Goal: Task Accomplishment & Management: Manage account settings

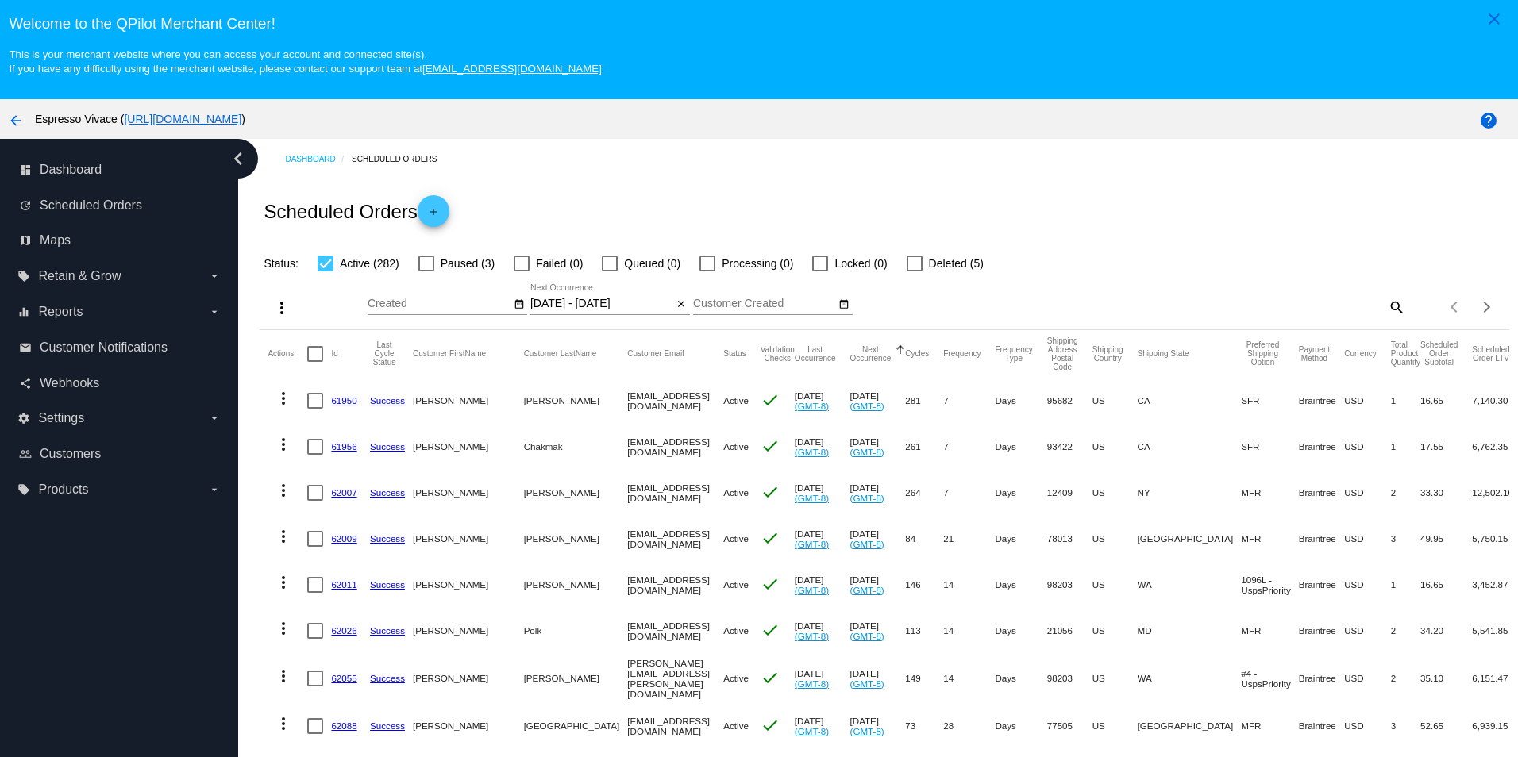
click at [280, 313] on mat-icon "more_vert" at bounding box center [281, 307] width 19 height 19
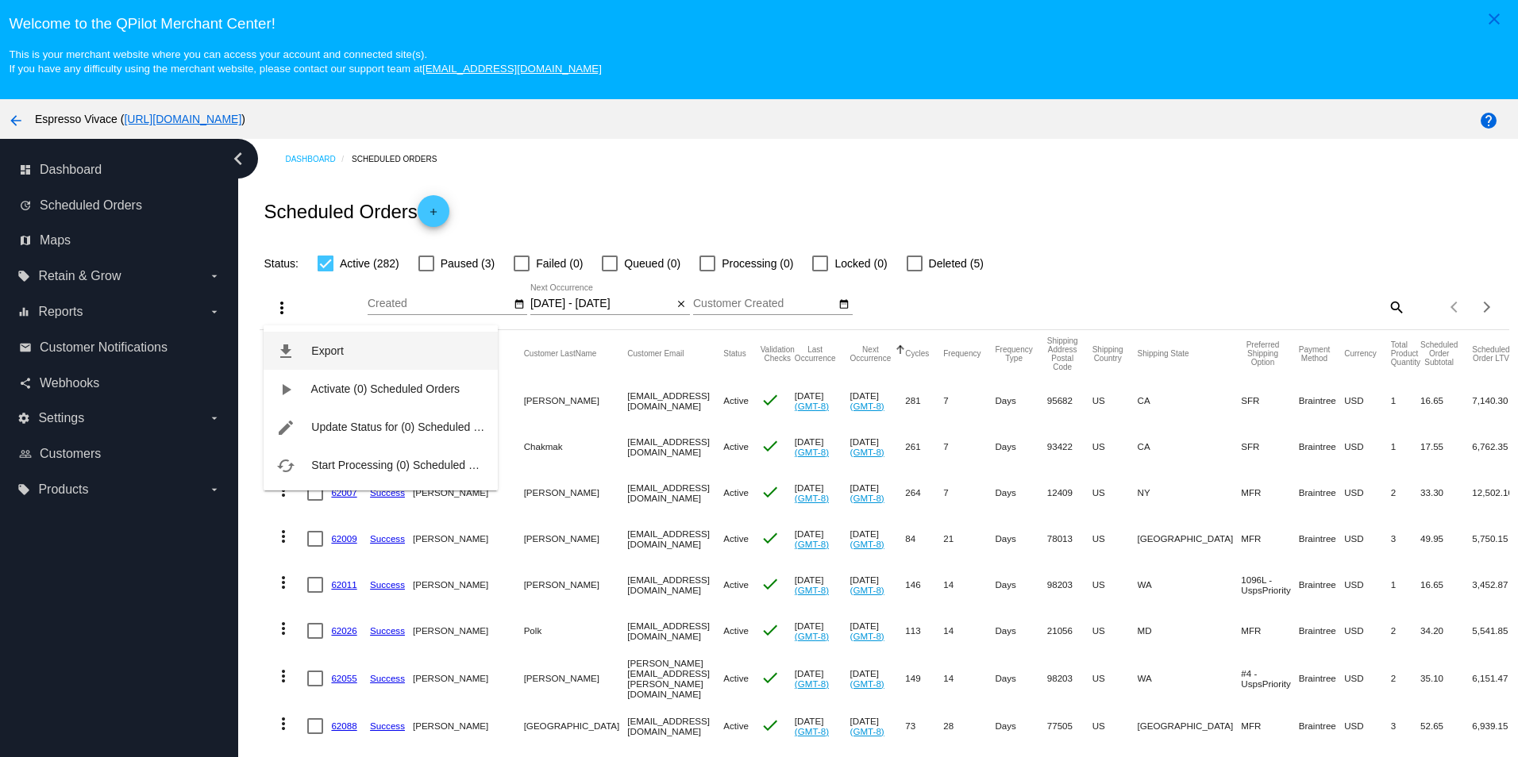
click at [315, 351] on span "Export" at bounding box center [327, 351] width 32 height 13
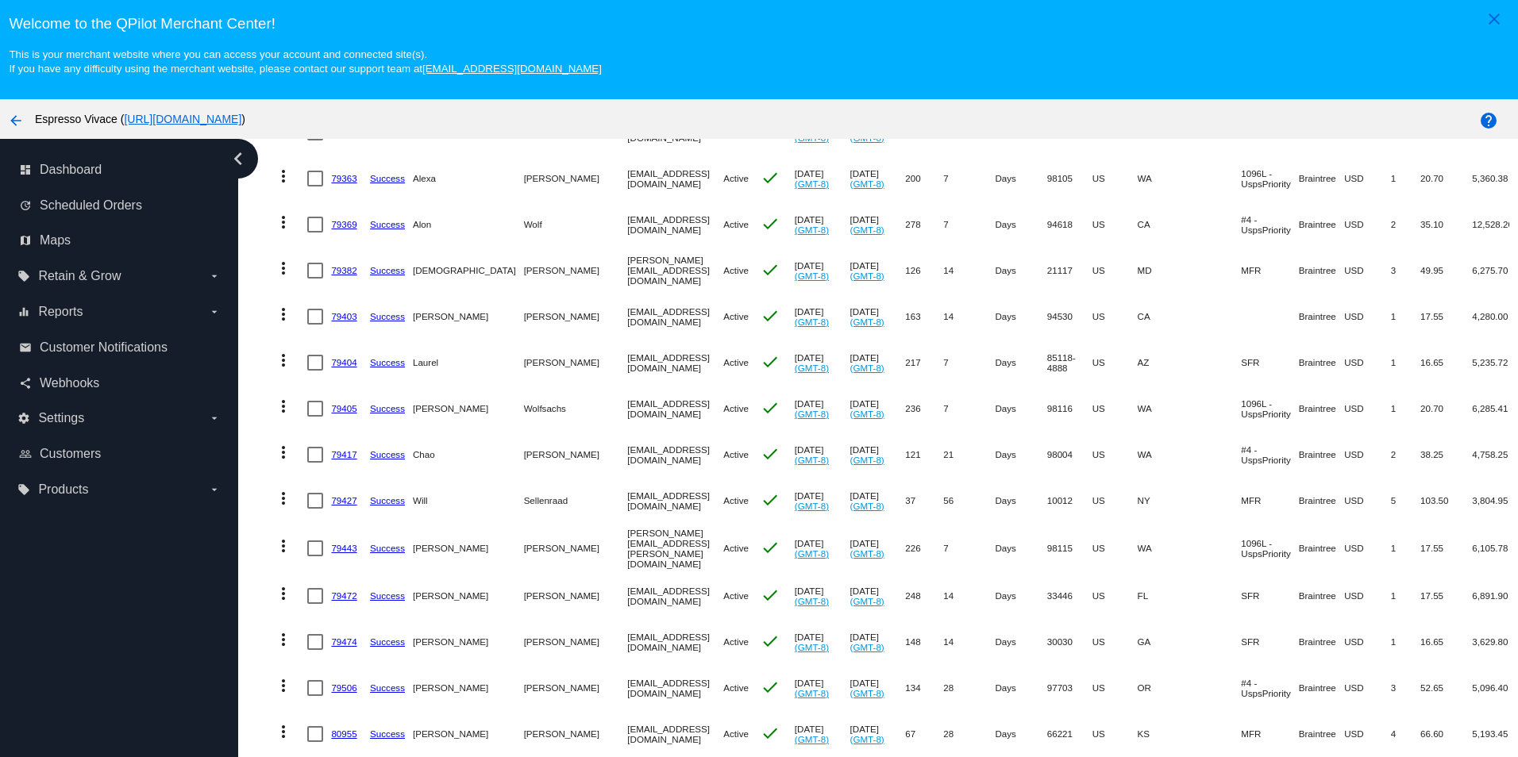
scroll to position [794, 0]
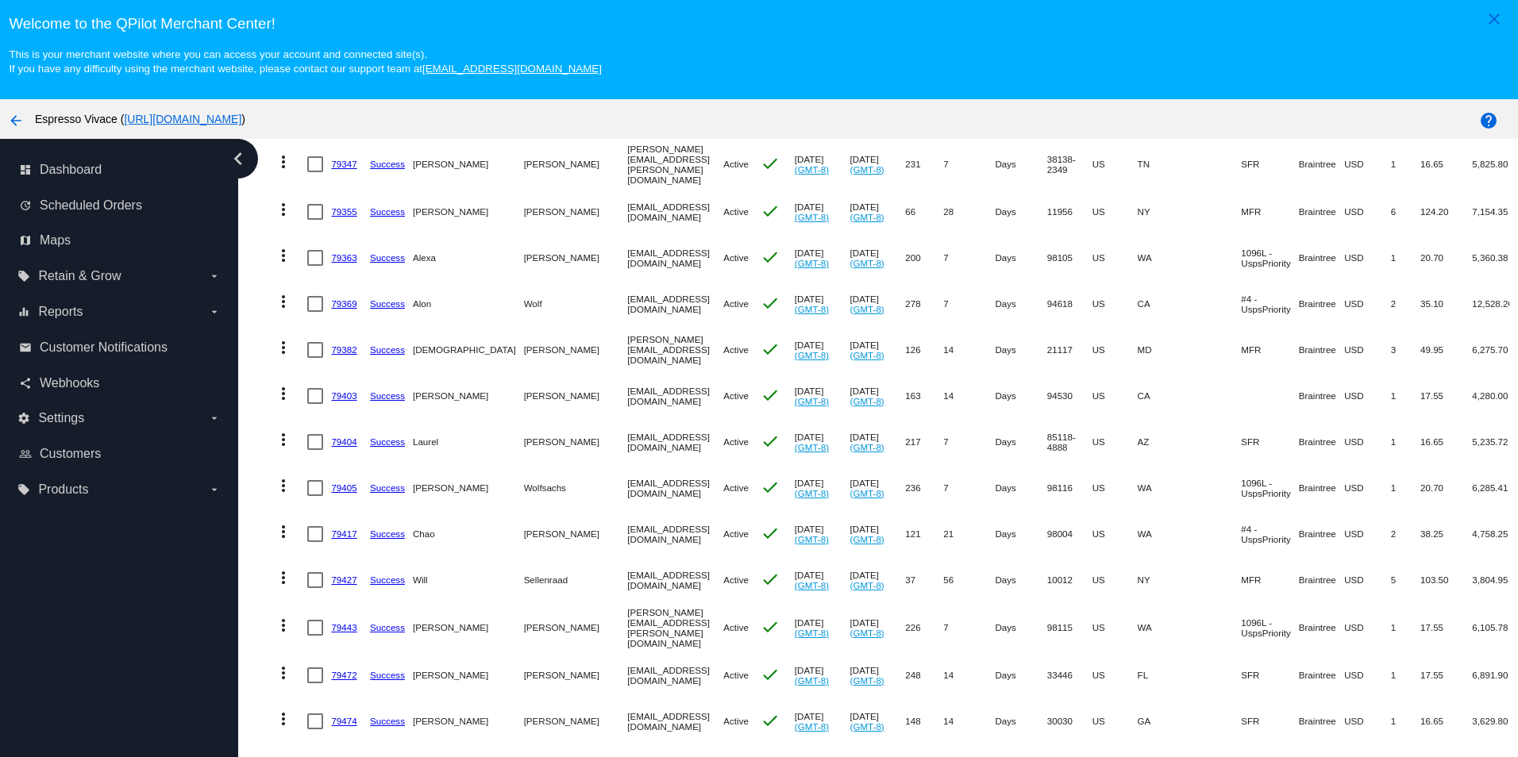
click at [340, 397] on link "79403" at bounding box center [343, 396] width 25 height 10
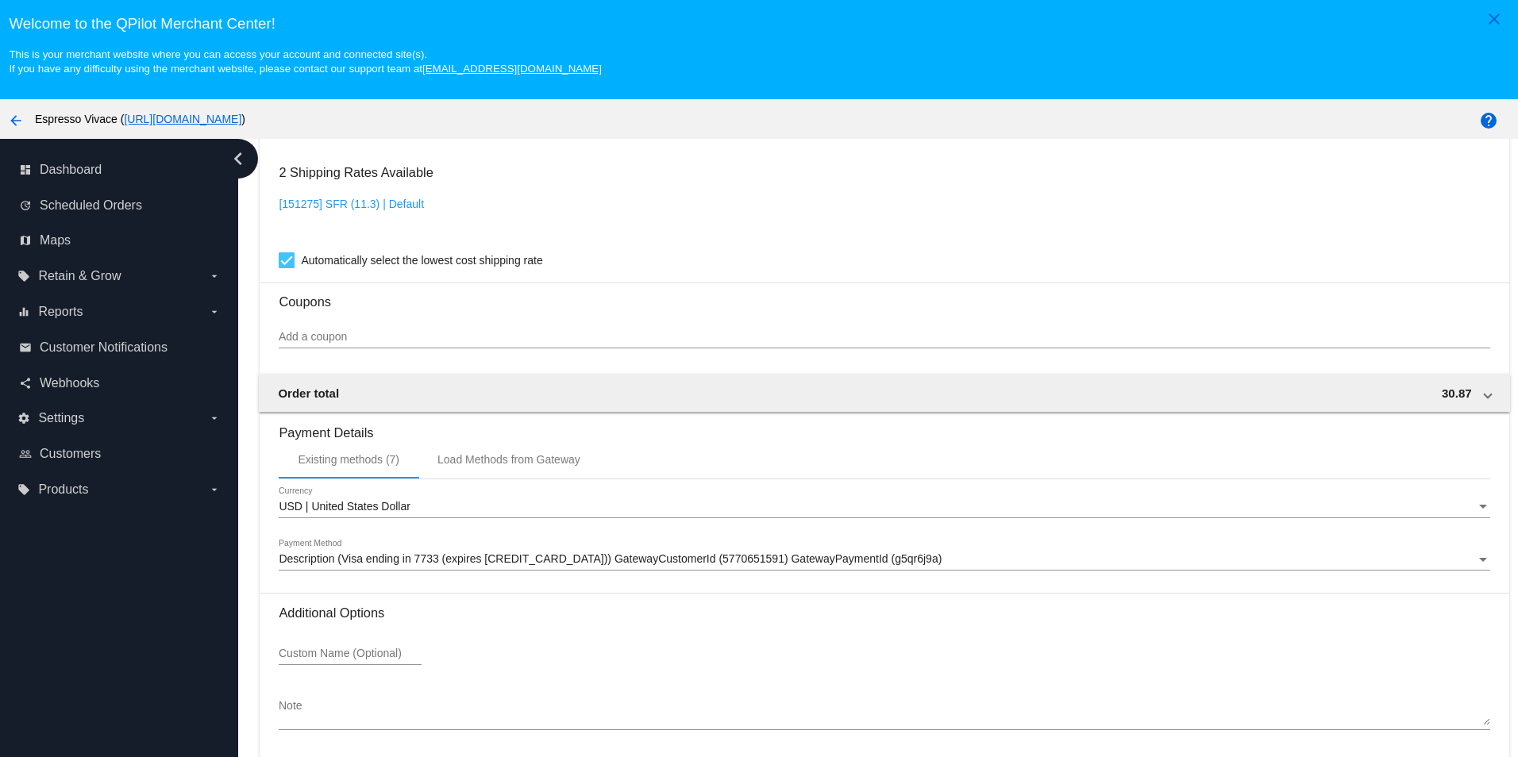
scroll to position [102, 0]
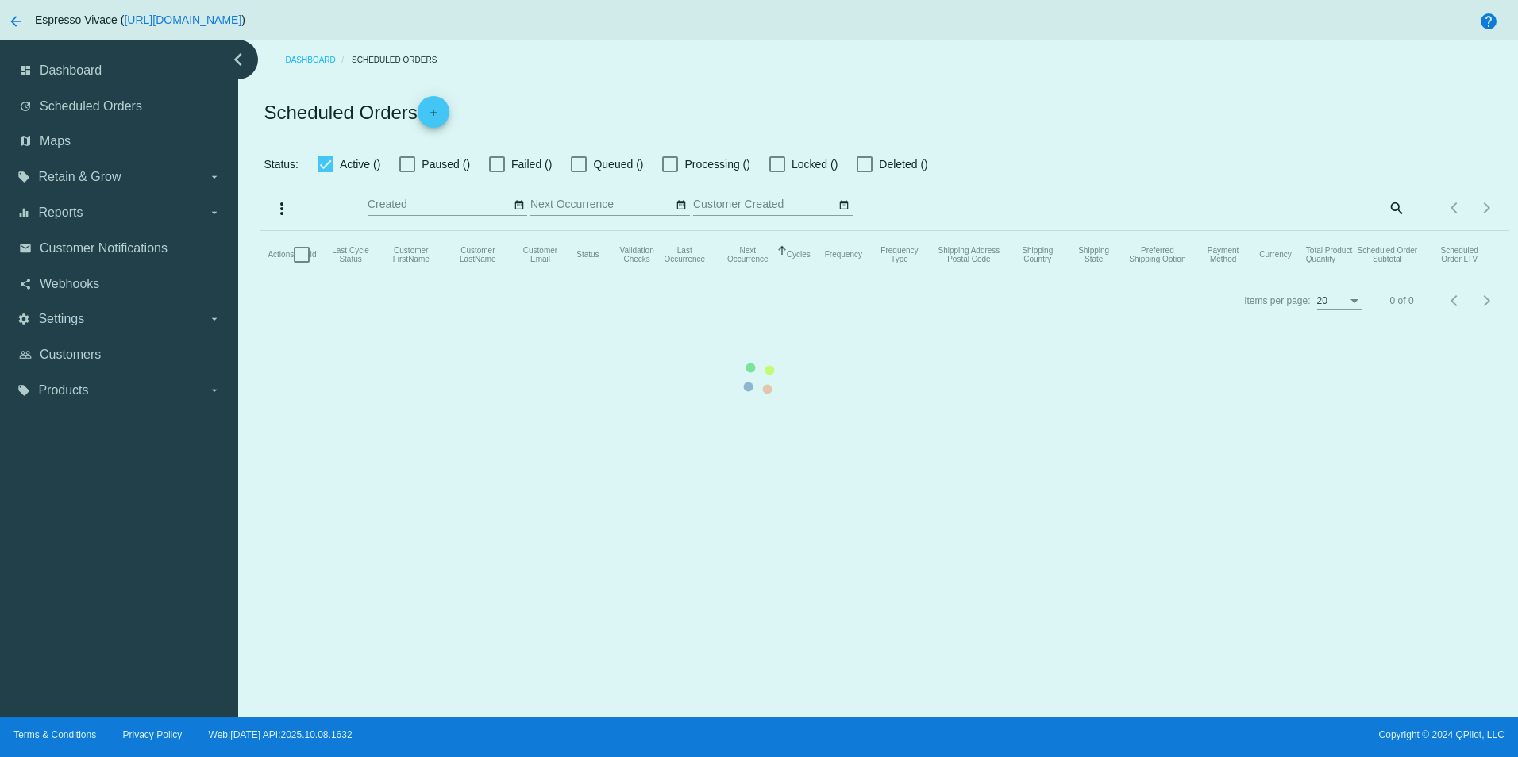
type input "[DATE] - [DATE]"
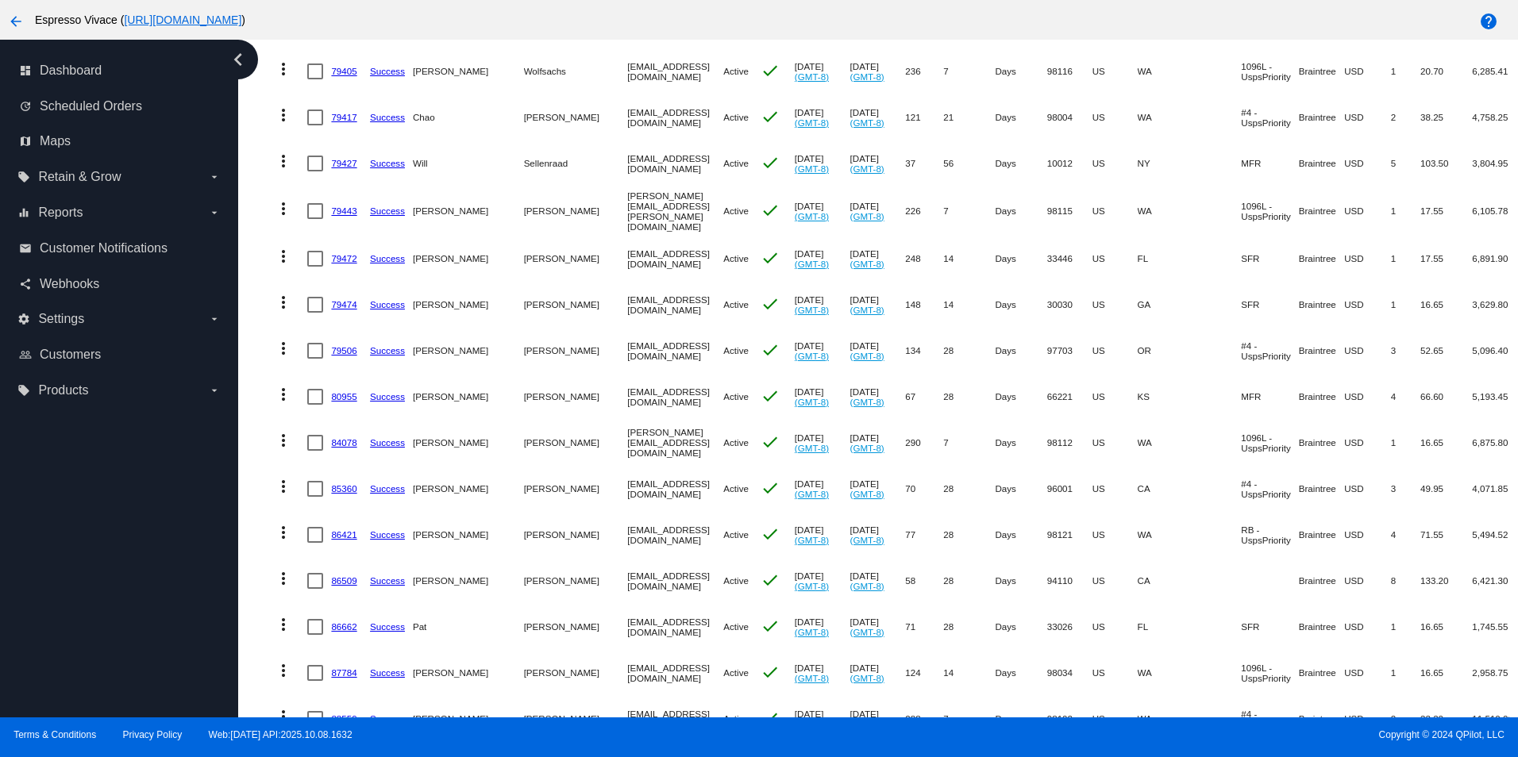
scroll to position [1270, 0]
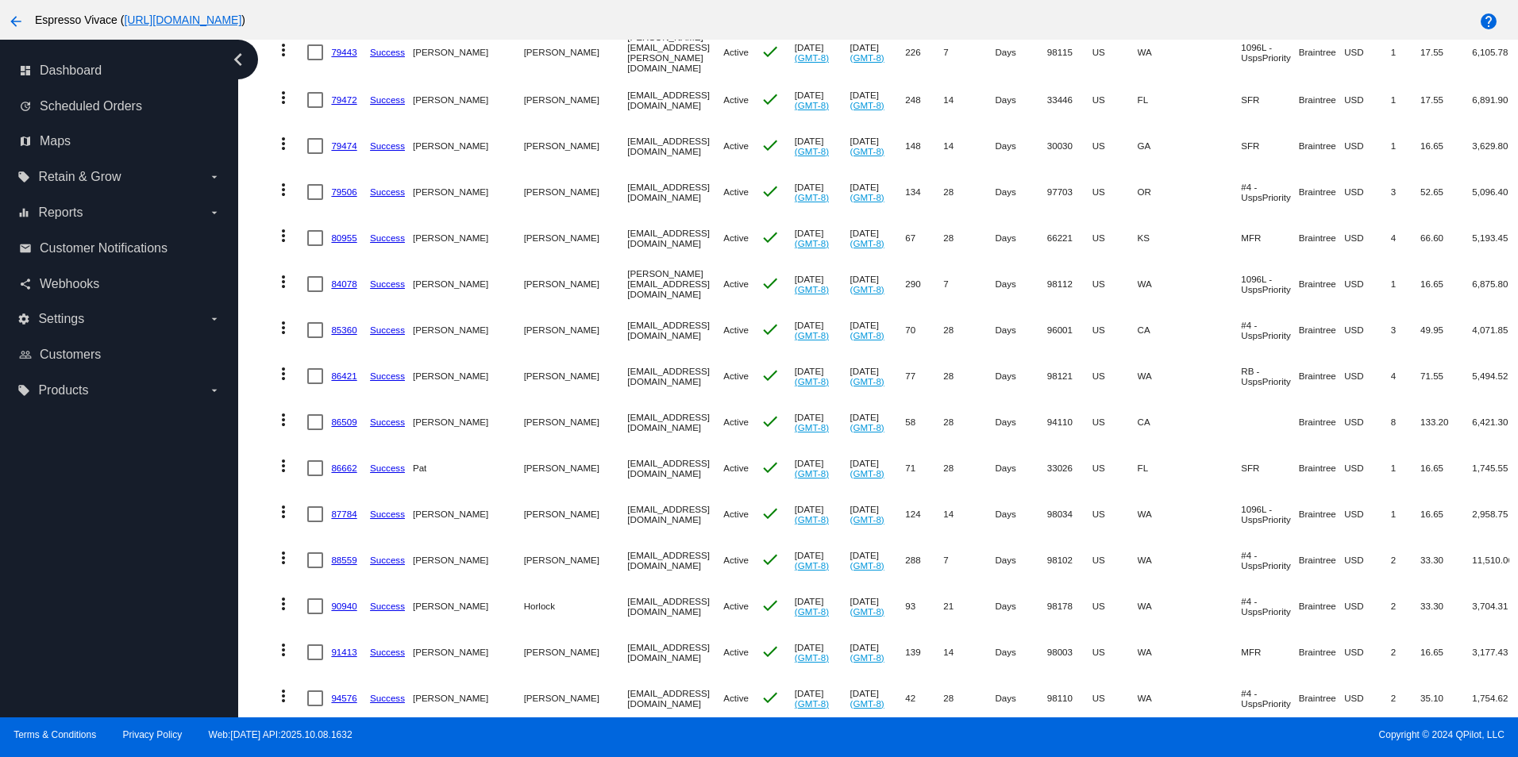
click at [345, 463] on link "86662" at bounding box center [343, 468] width 25 height 10
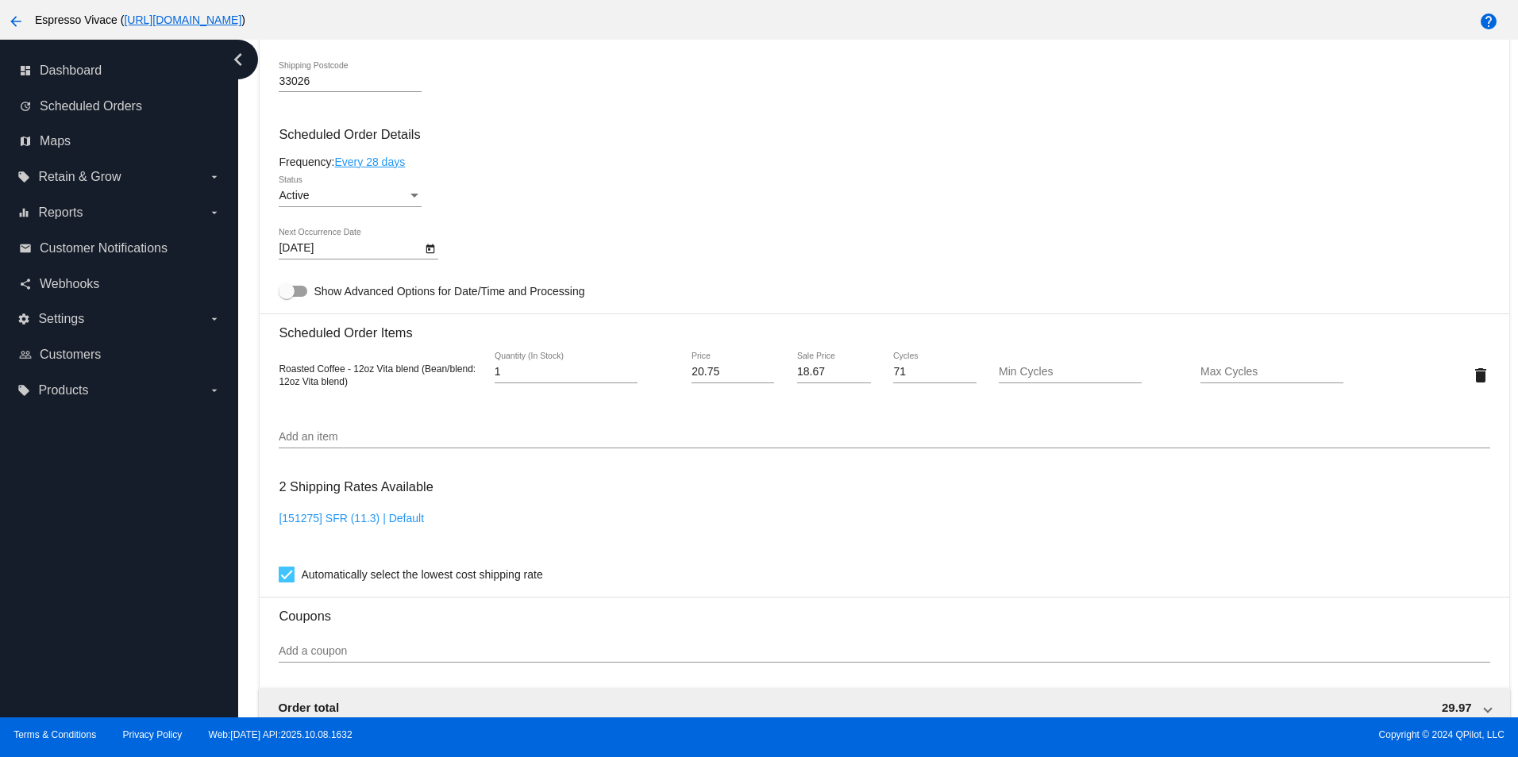
scroll to position [1299, 0]
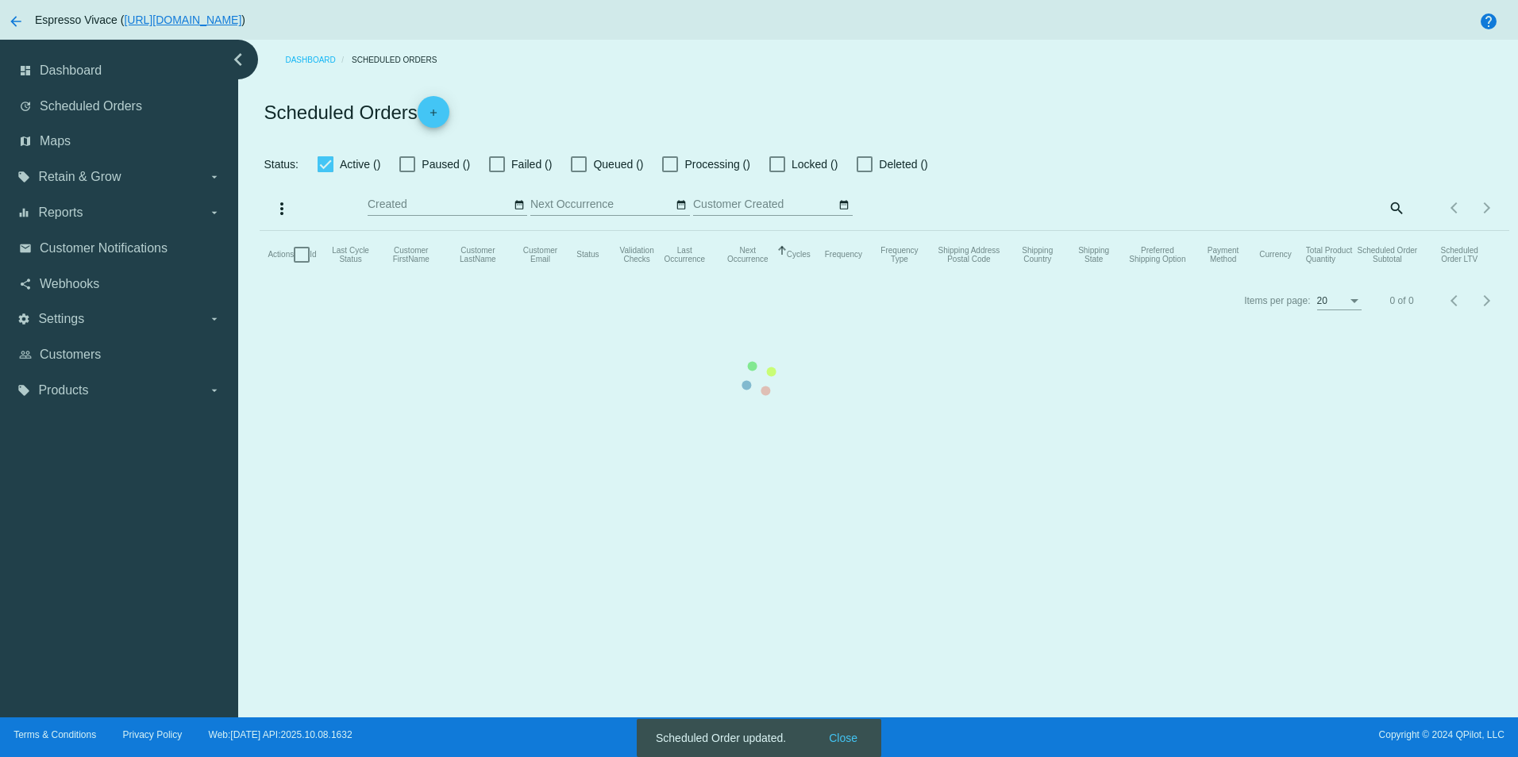
type input "[DATE] - [DATE]"
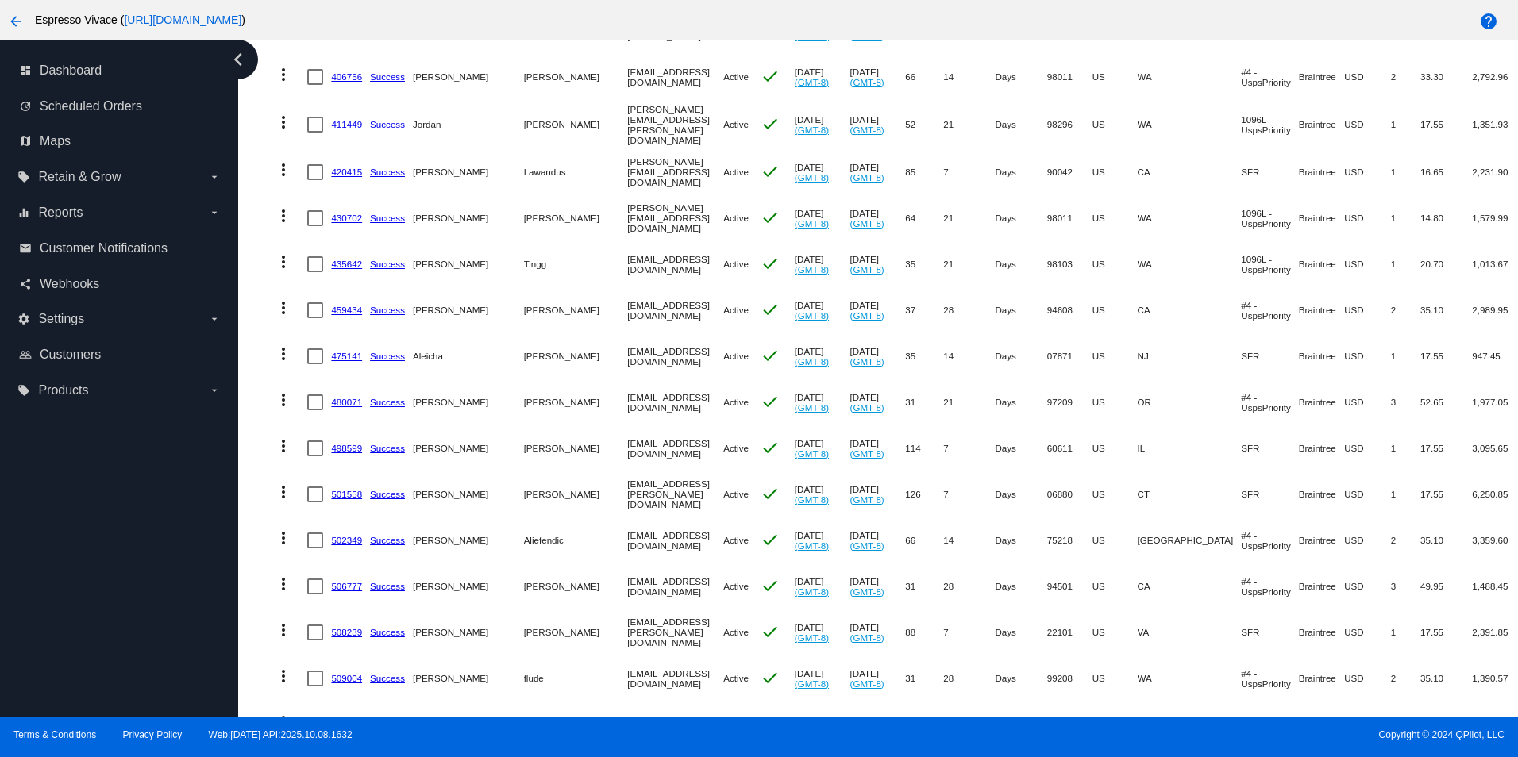
scroll to position [4207, 0]
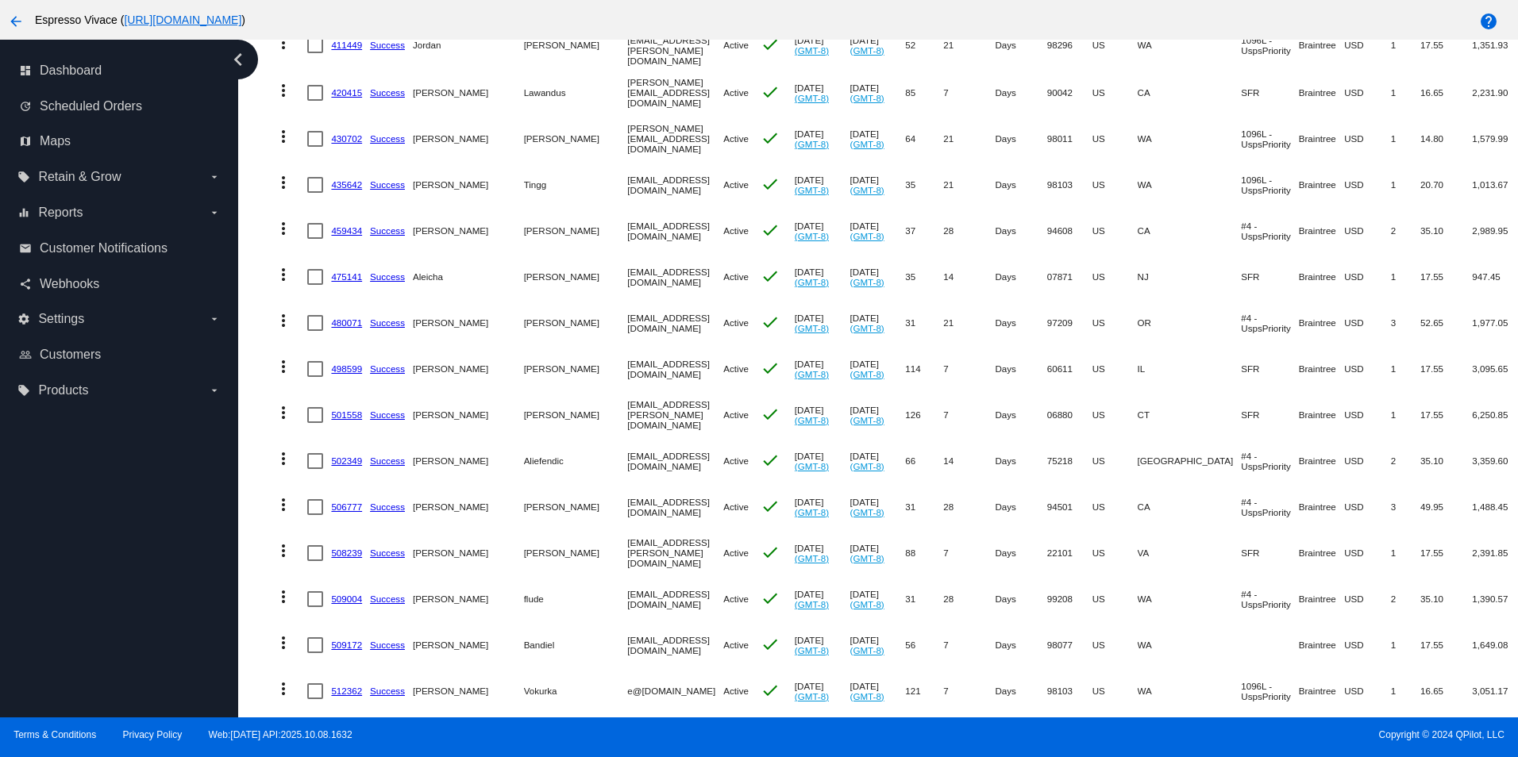
click at [347, 640] on link "509172" at bounding box center [346, 645] width 31 height 10
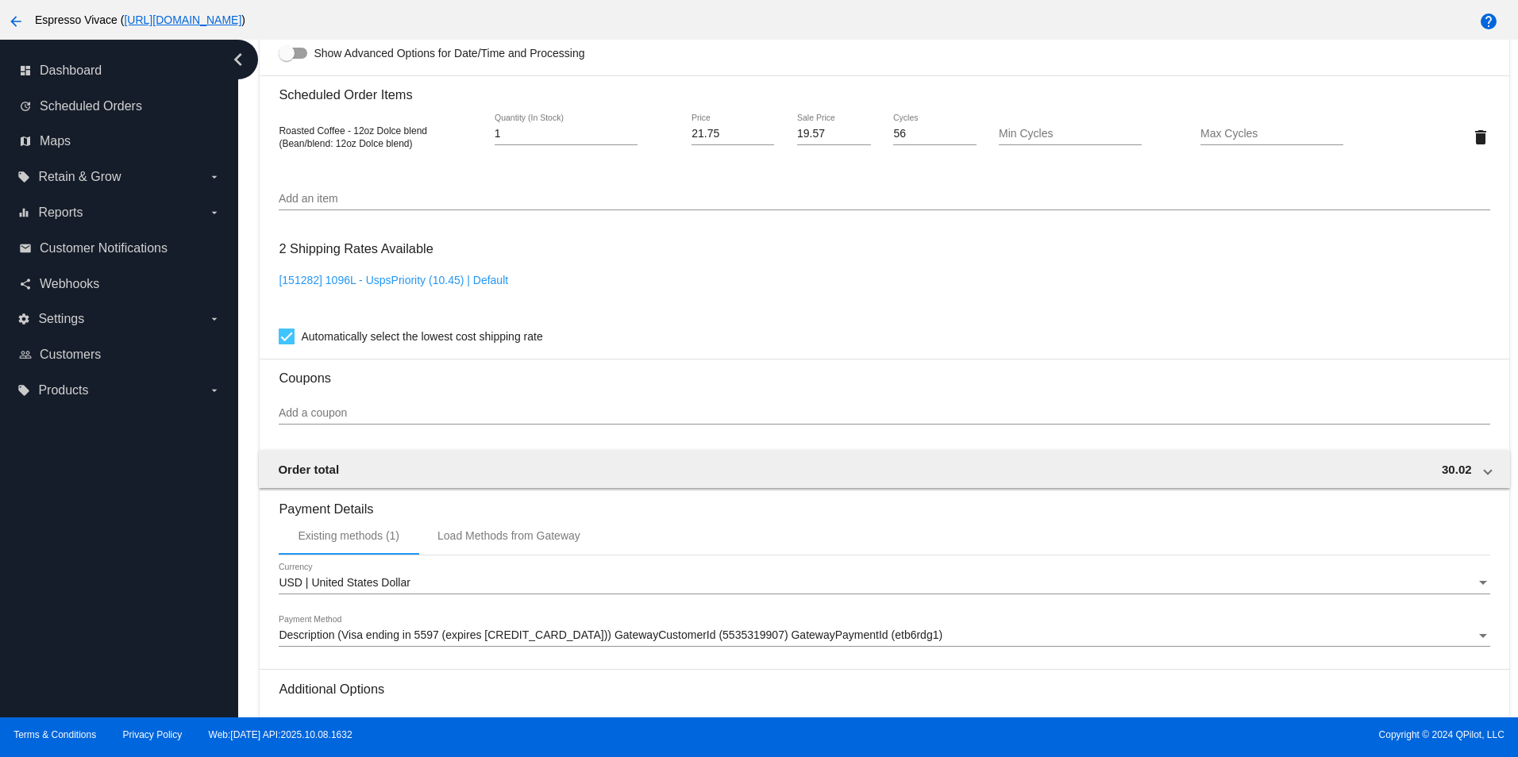
scroll to position [1299, 0]
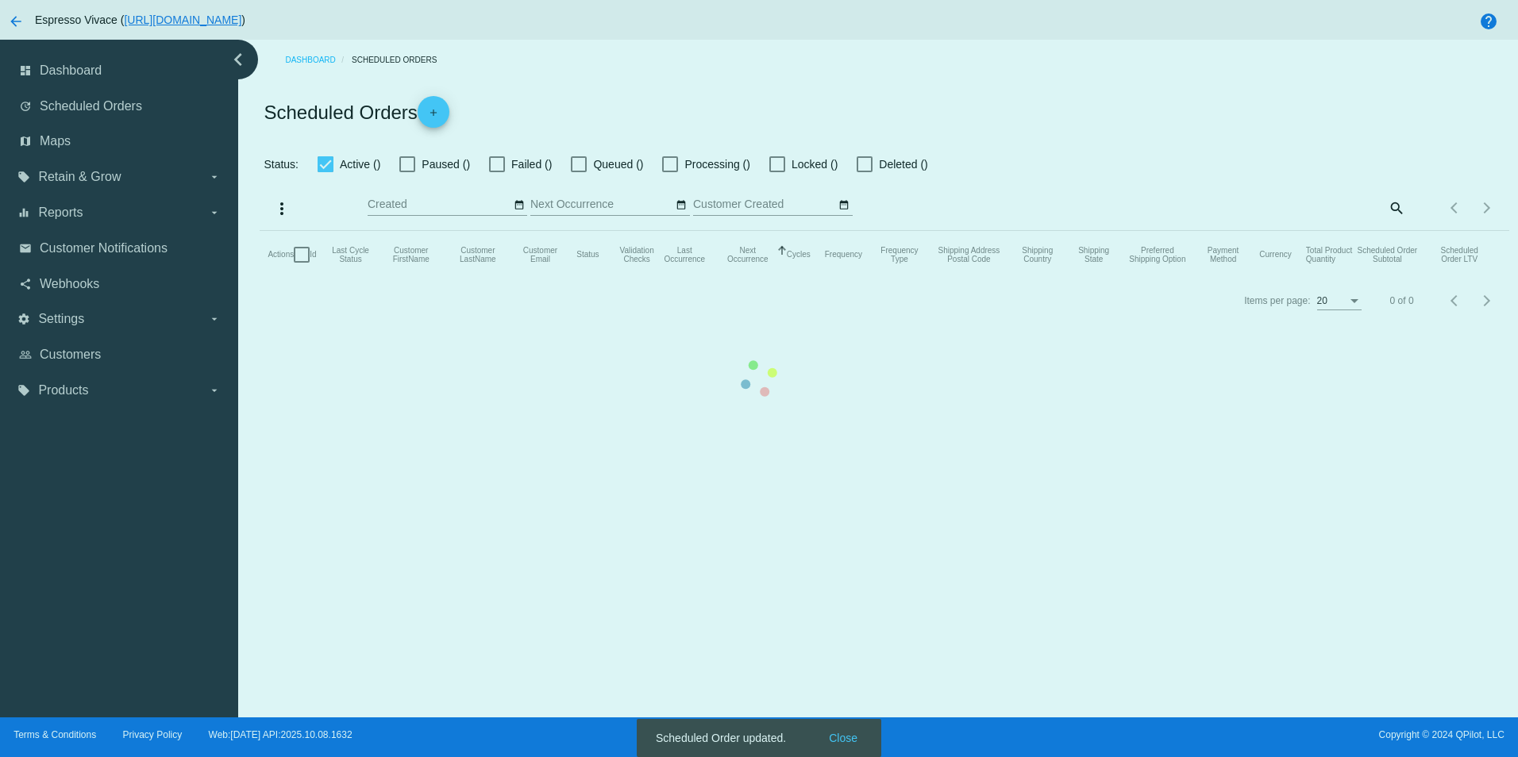
type input "[DATE] - [DATE]"
